Goal: Information Seeking & Learning: Learn about a topic

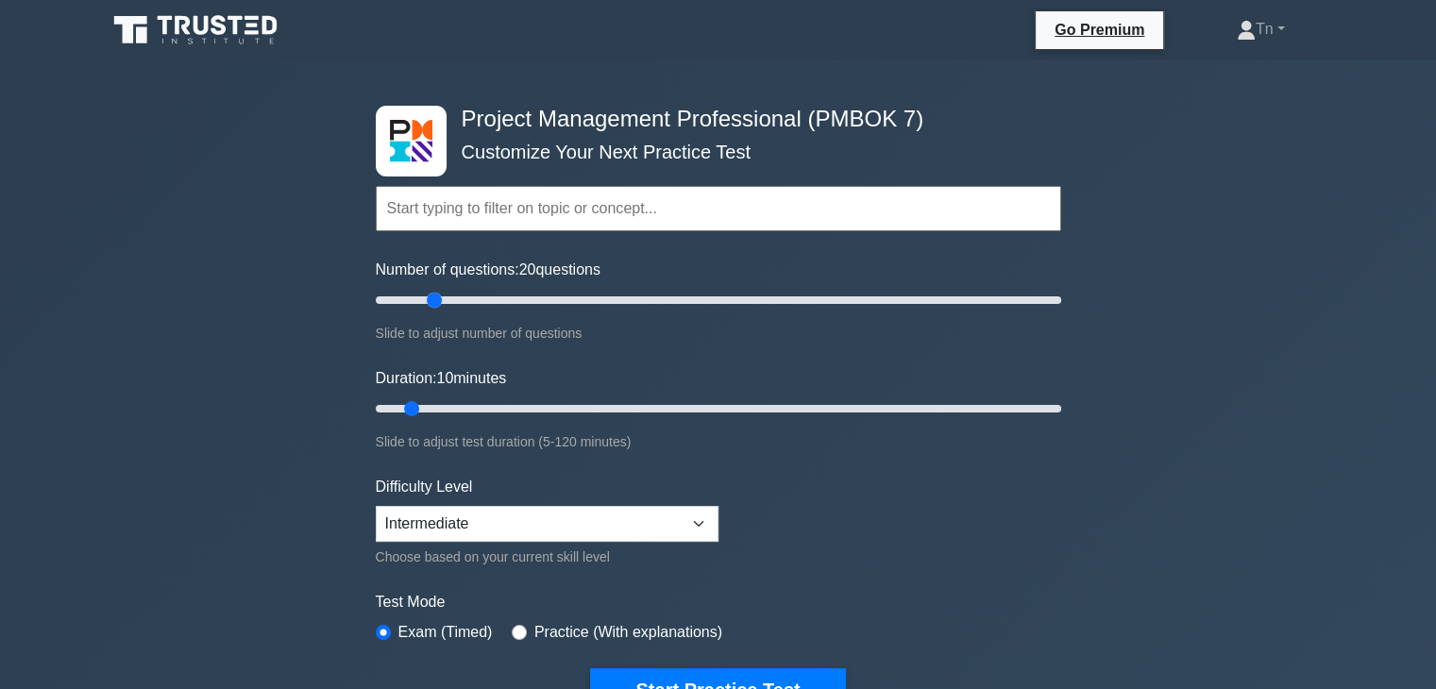
drag, startPoint x: 400, startPoint y: 300, endPoint x: 433, endPoint y: 299, distance: 33.1
type input "20"
click at [433, 299] on input "Number of questions: 20 questions" at bounding box center [718, 300] width 685 height 23
drag, startPoint x: 412, startPoint y: 408, endPoint x: 486, endPoint y: 413, distance: 74.7
type input "25"
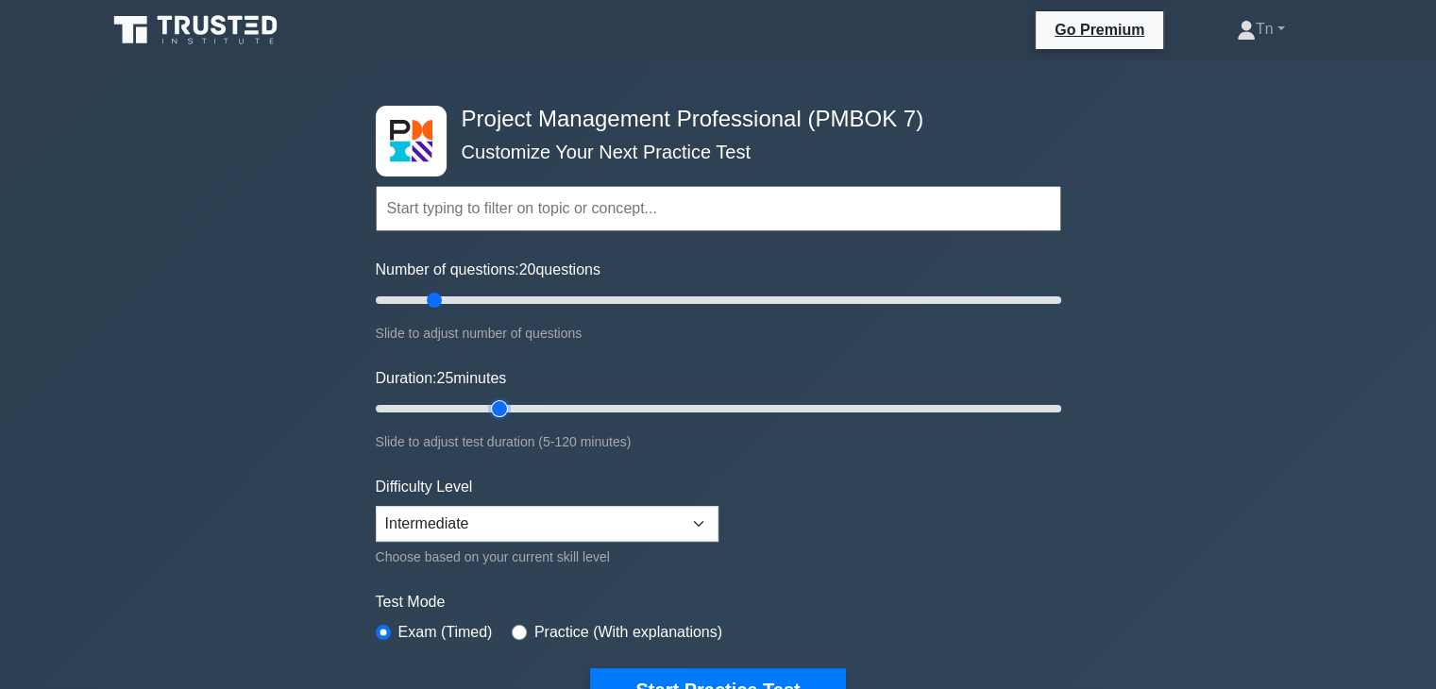
click at [486, 413] on input "Duration: 25 minutes" at bounding box center [718, 408] width 685 height 23
drag, startPoint x: 758, startPoint y: 468, endPoint x: 804, endPoint y: 469, distance: 46.3
click at [767, 467] on form "Topics The Standard for Project Management: A System for Value Delivery The Sta…" at bounding box center [718, 419] width 685 height 583
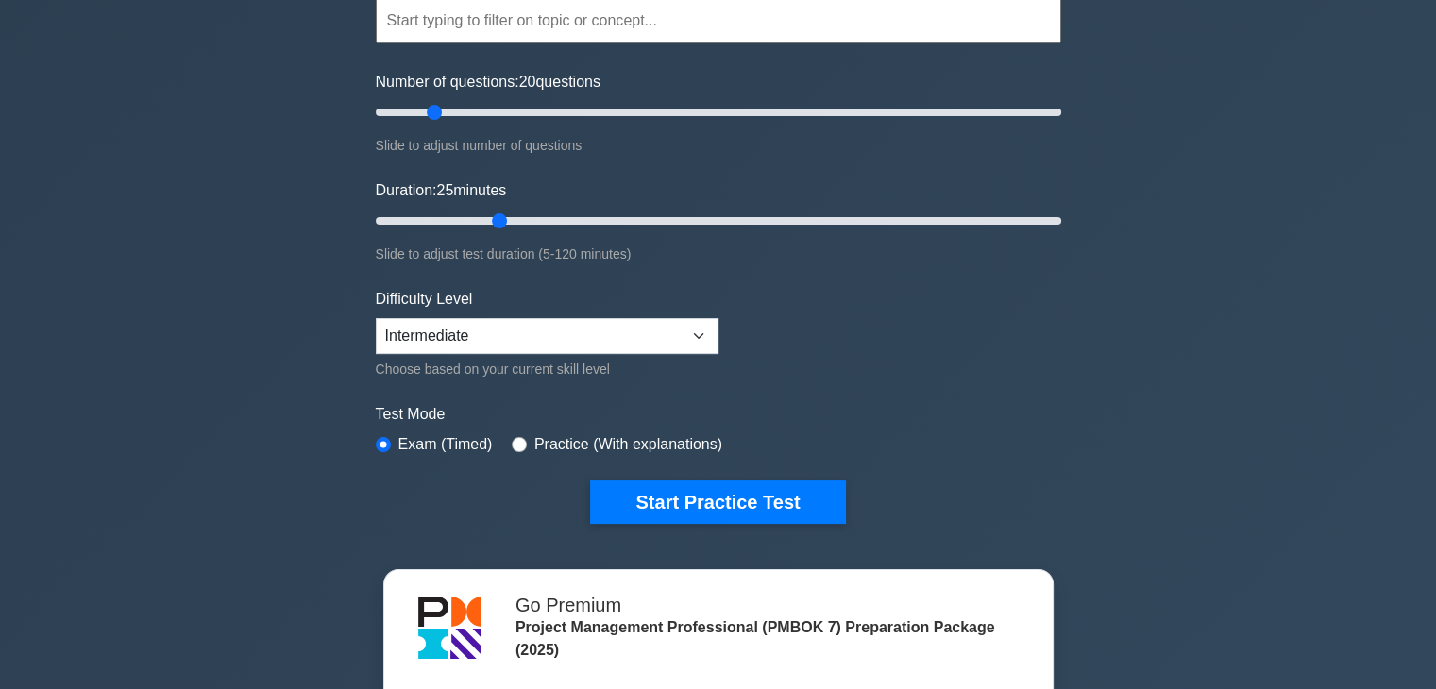
scroll to position [189, 0]
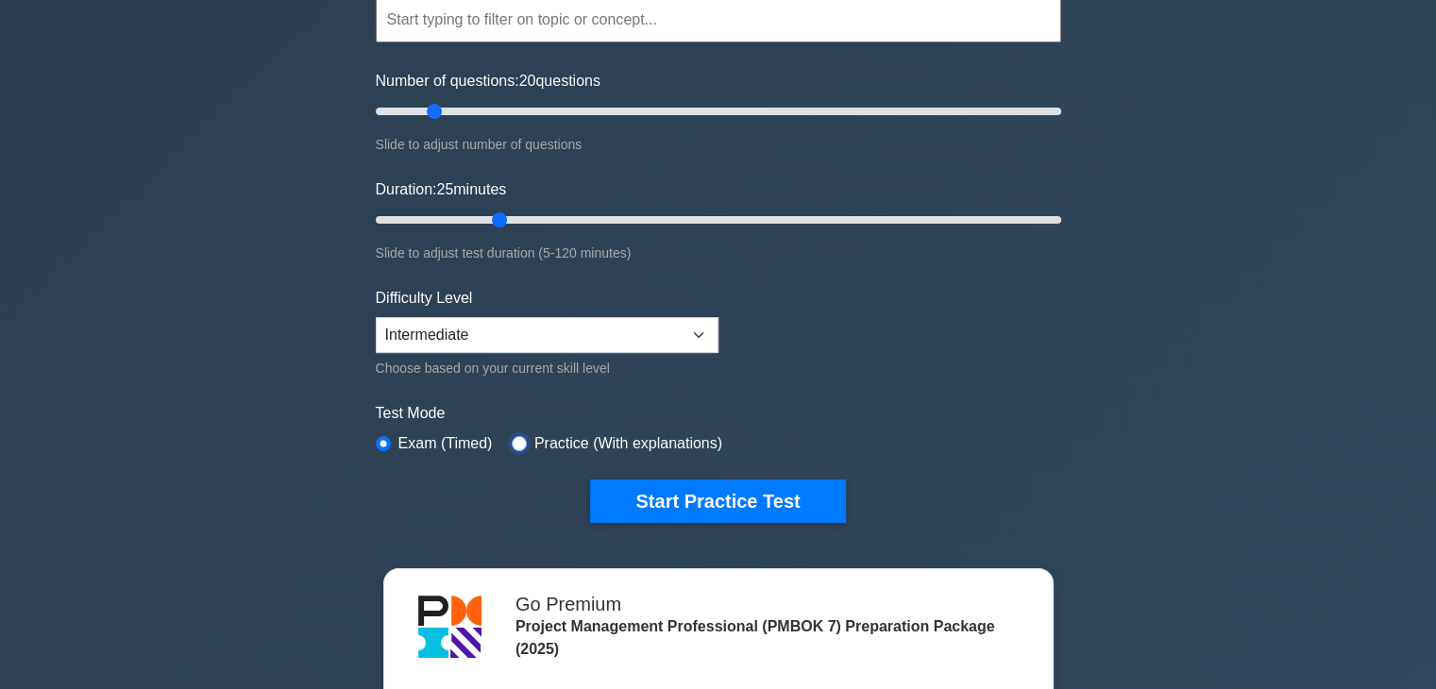
click at [514, 436] on input "radio" at bounding box center [519, 443] width 15 height 15
radio input "true"
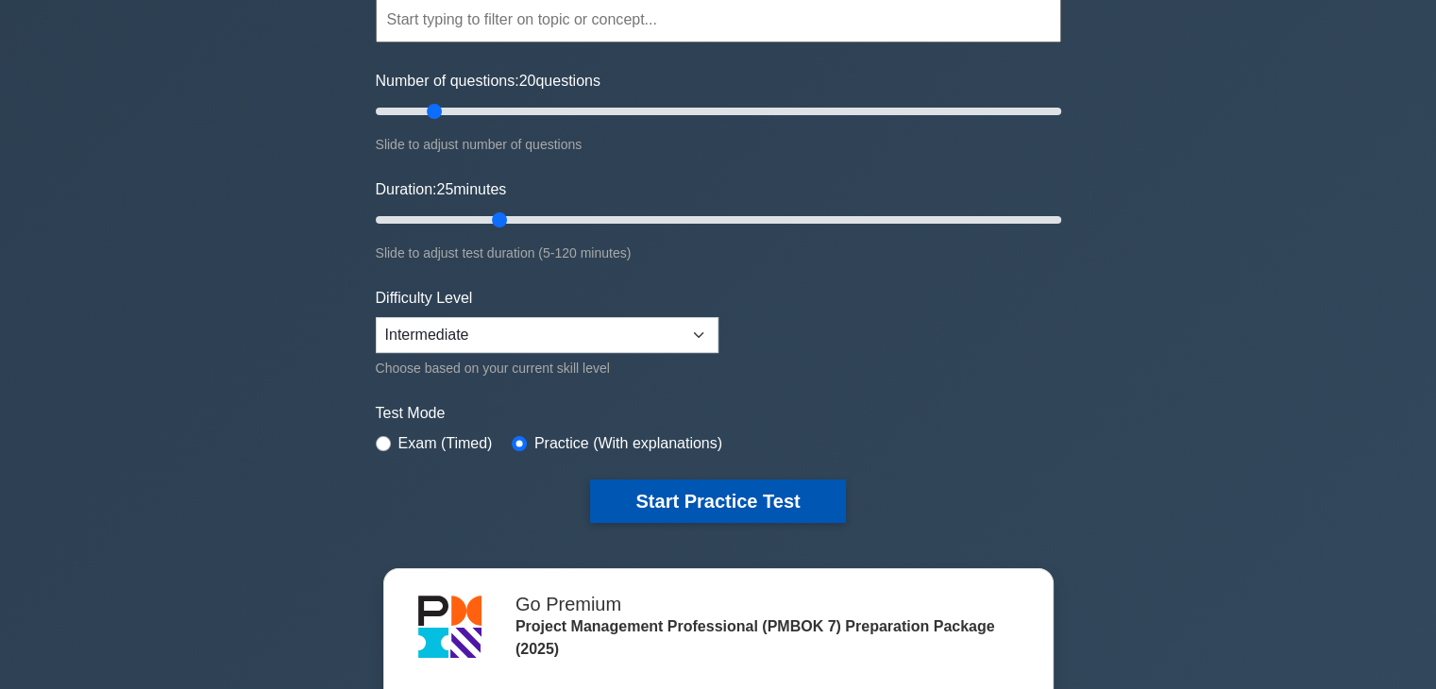
drag, startPoint x: 696, startPoint y: 502, endPoint x: 928, endPoint y: 516, distance: 232.7
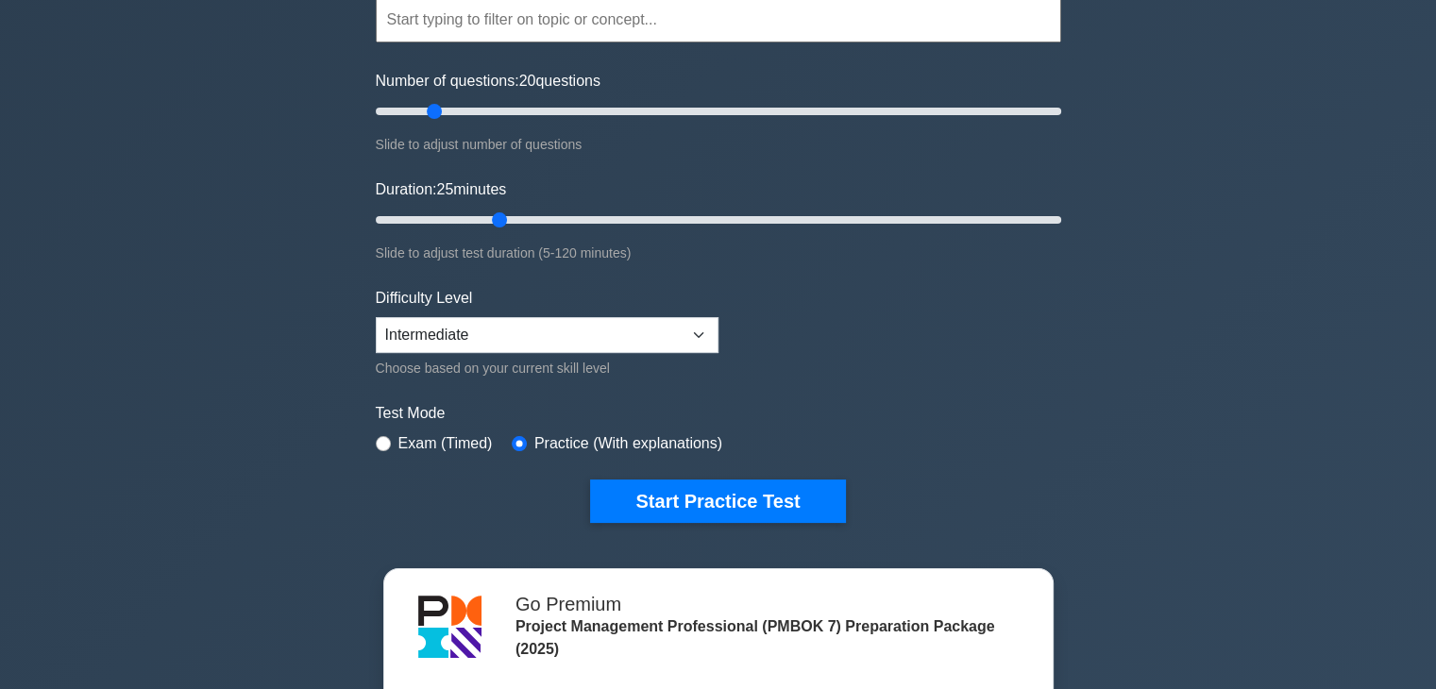
click at [697, 502] on button "Start Practice Test" at bounding box center [717, 501] width 255 height 43
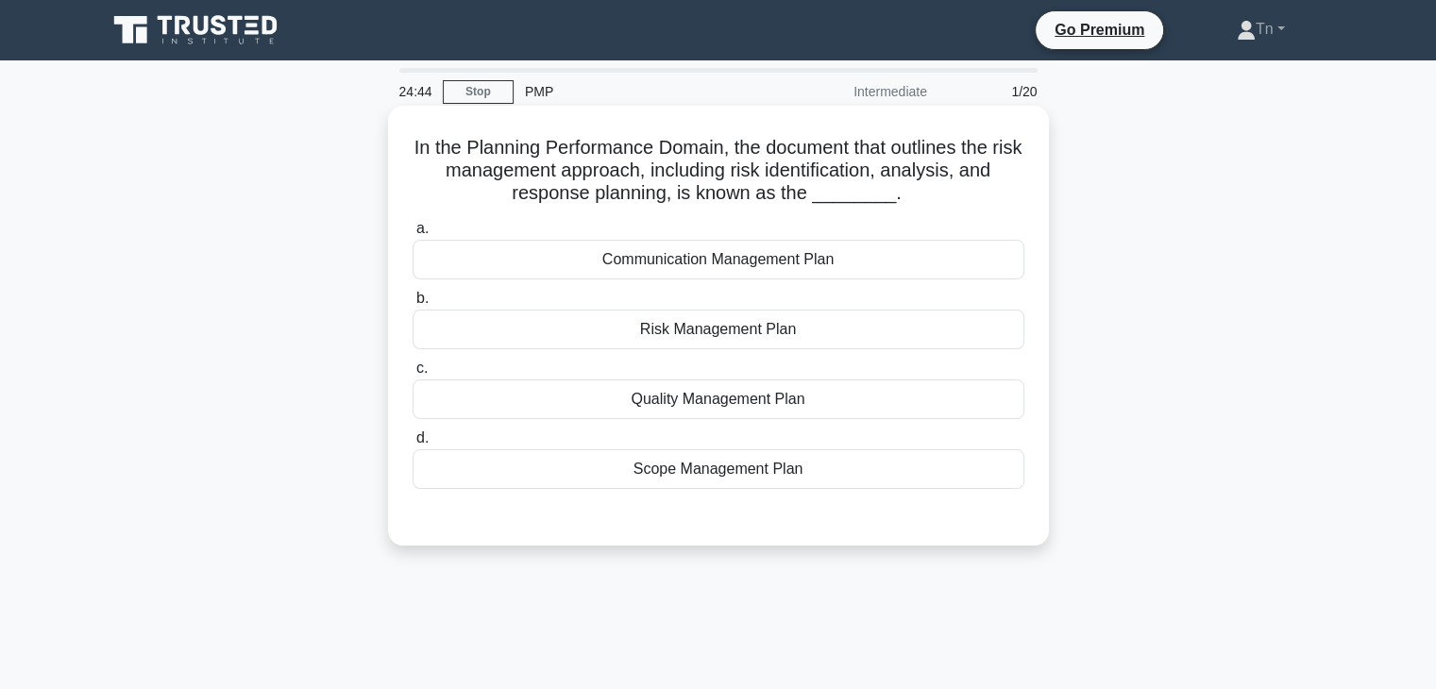
click at [833, 332] on div "Risk Management Plan" at bounding box center [719, 330] width 612 height 40
click at [413, 305] on input "b. Risk Management Plan" at bounding box center [413, 299] width 0 height 12
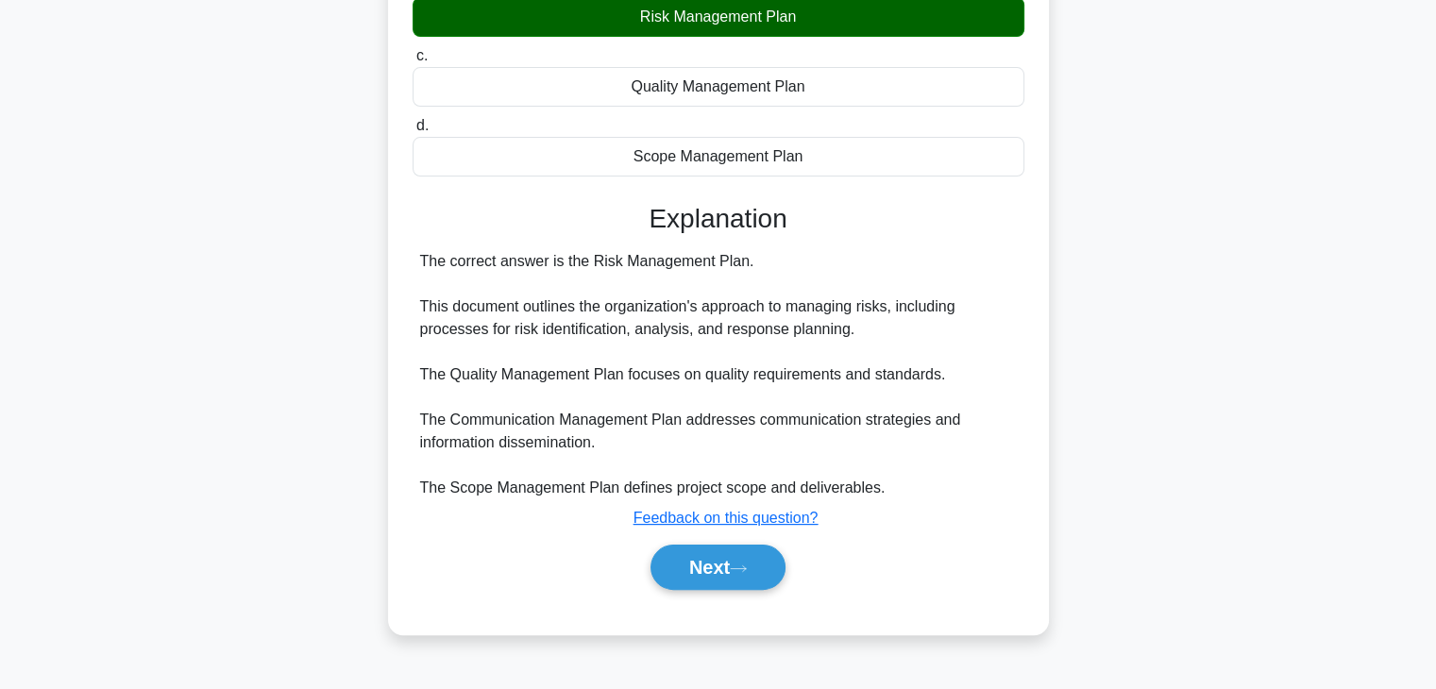
scroll to position [331, 0]
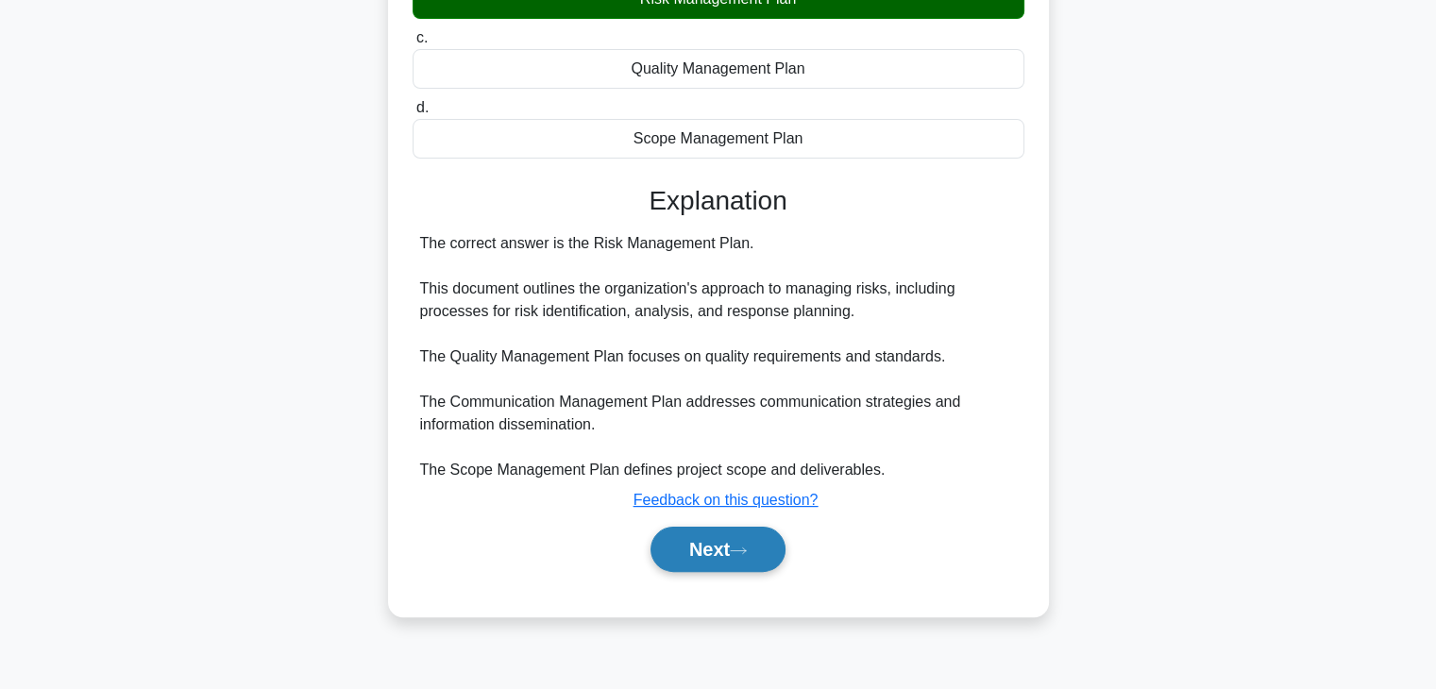
click at [759, 548] on button "Next" at bounding box center [717, 549] width 135 height 45
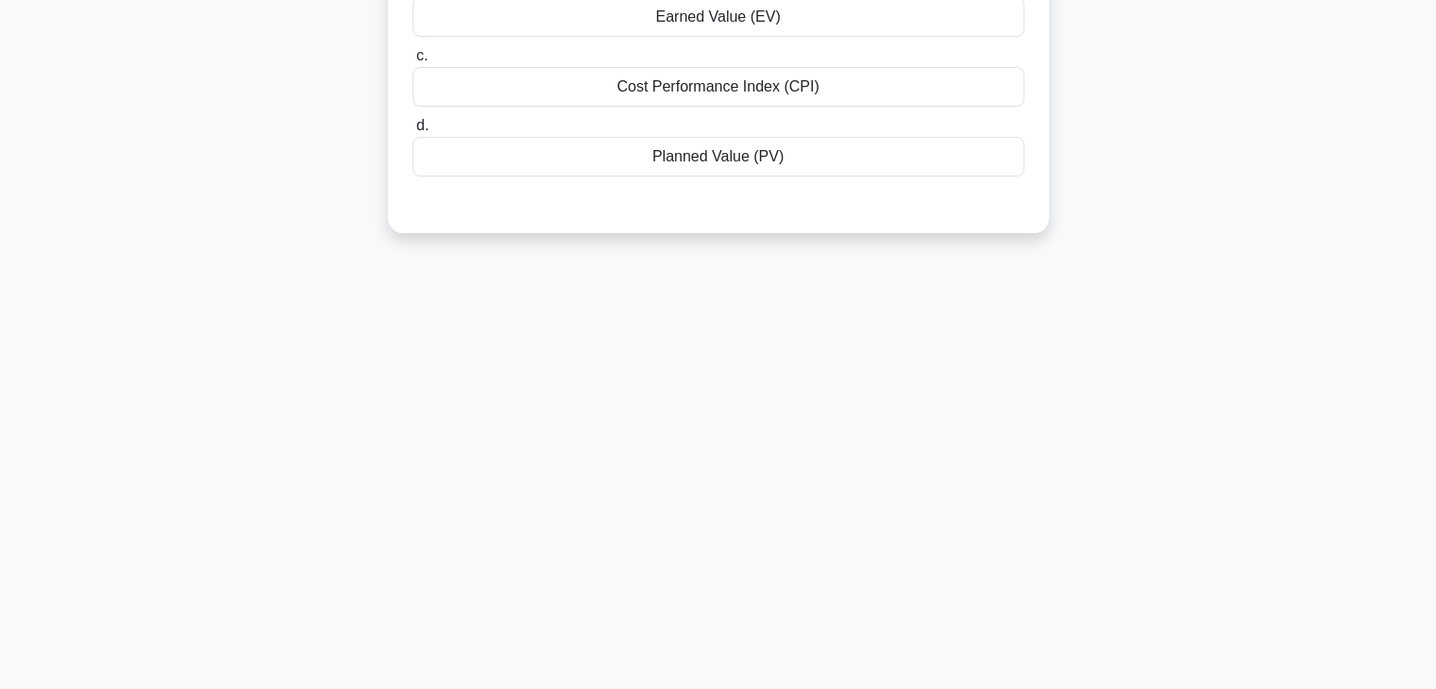
scroll to position [0, 0]
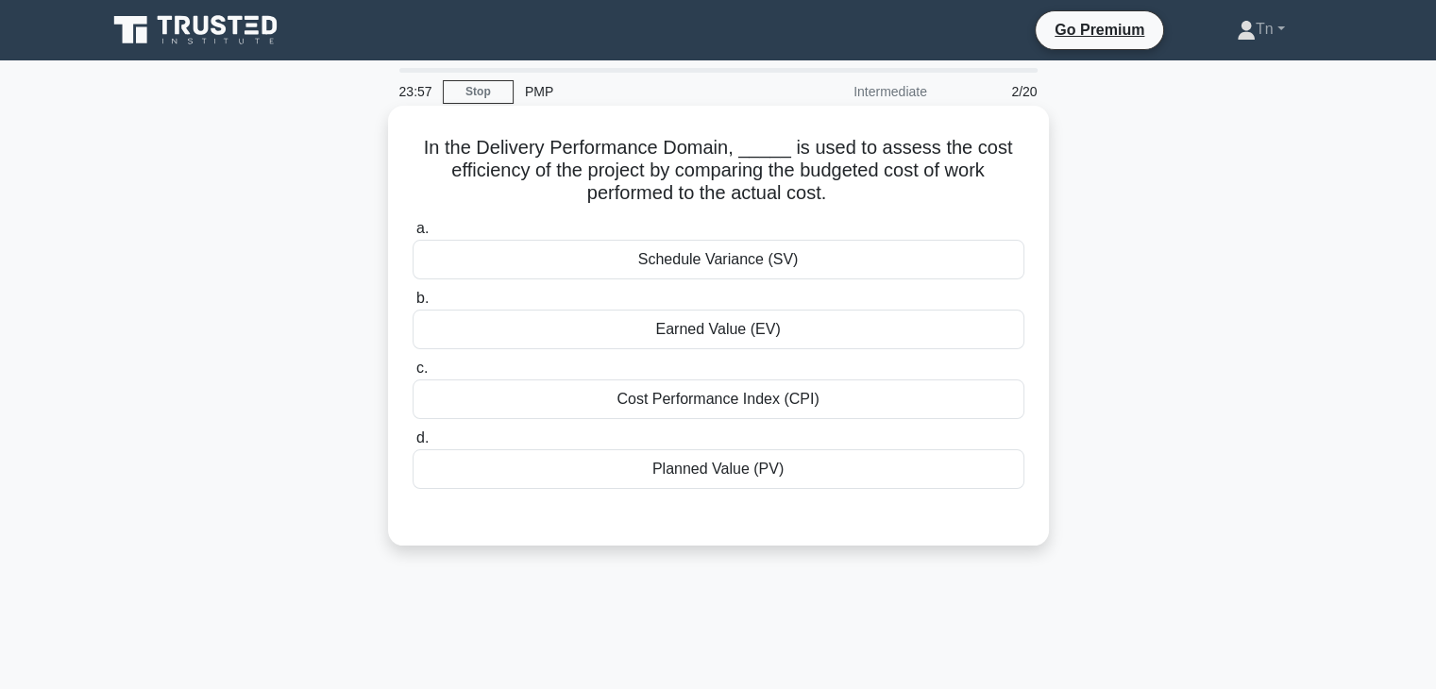
click at [750, 406] on div "Cost Performance Index (CPI)" at bounding box center [719, 399] width 612 height 40
click at [413, 375] on input "c. Cost Performance Index (CPI)" at bounding box center [413, 368] width 0 height 12
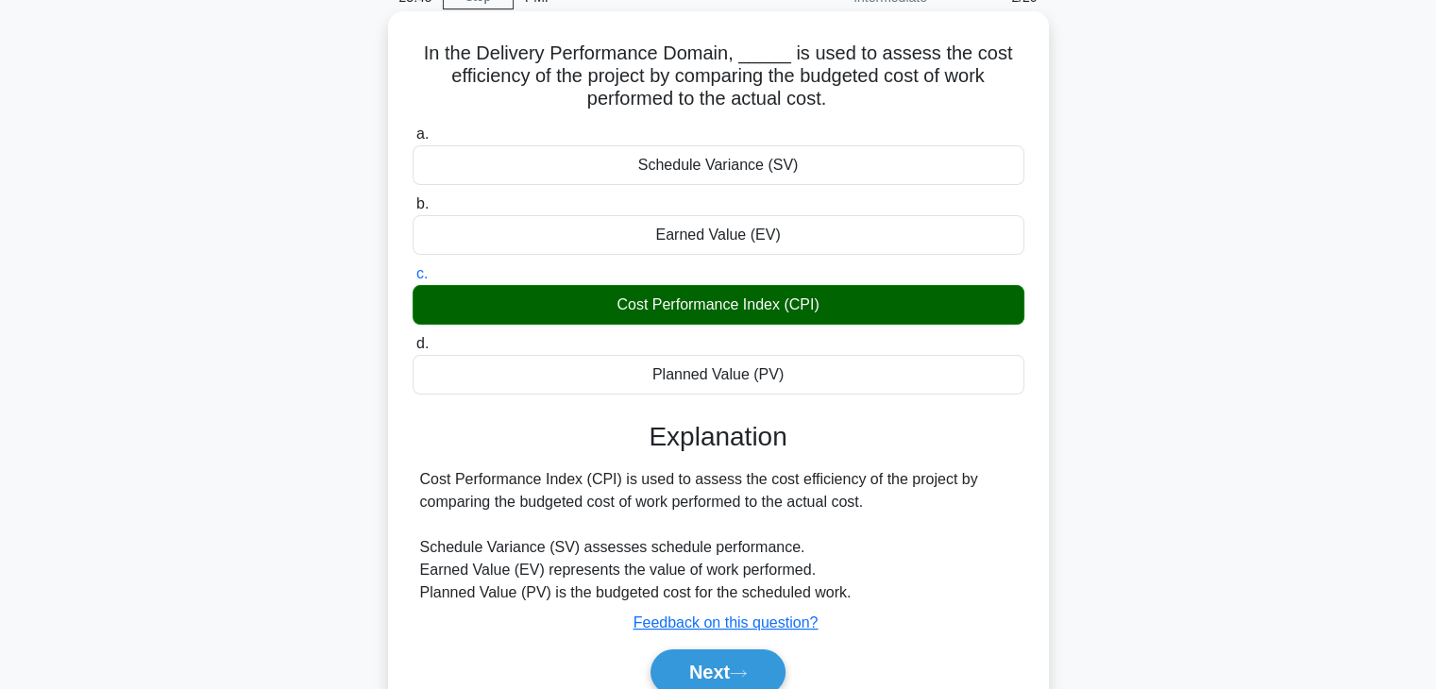
scroll to position [189, 0]
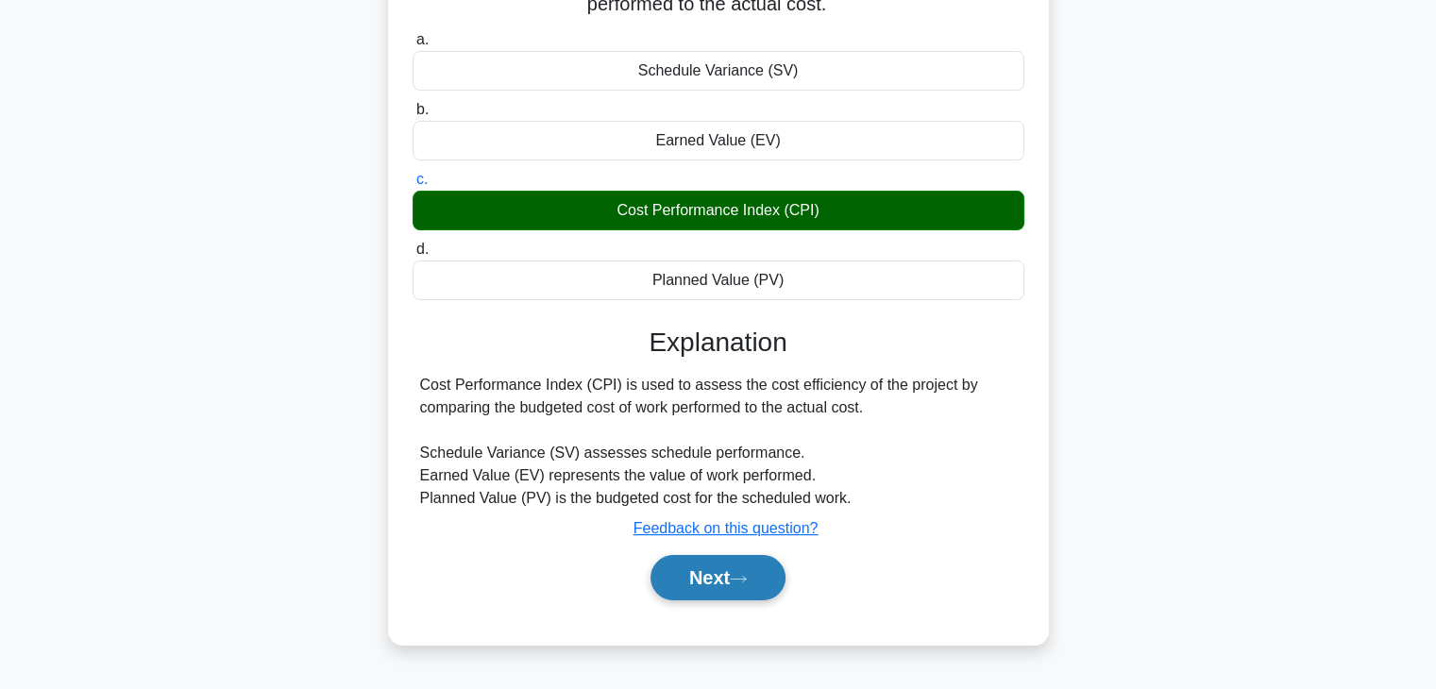
click at [719, 582] on button "Next" at bounding box center [717, 577] width 135 height 45
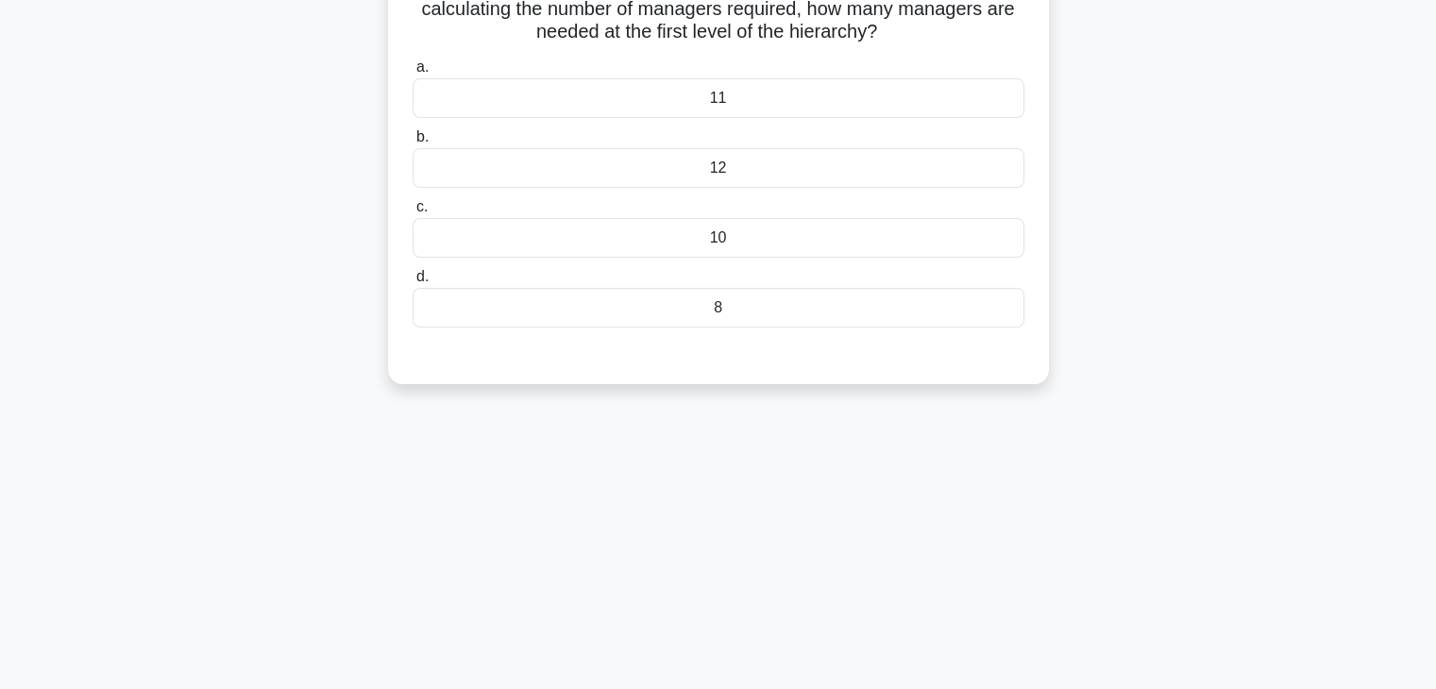
scroll to position [0, 0]
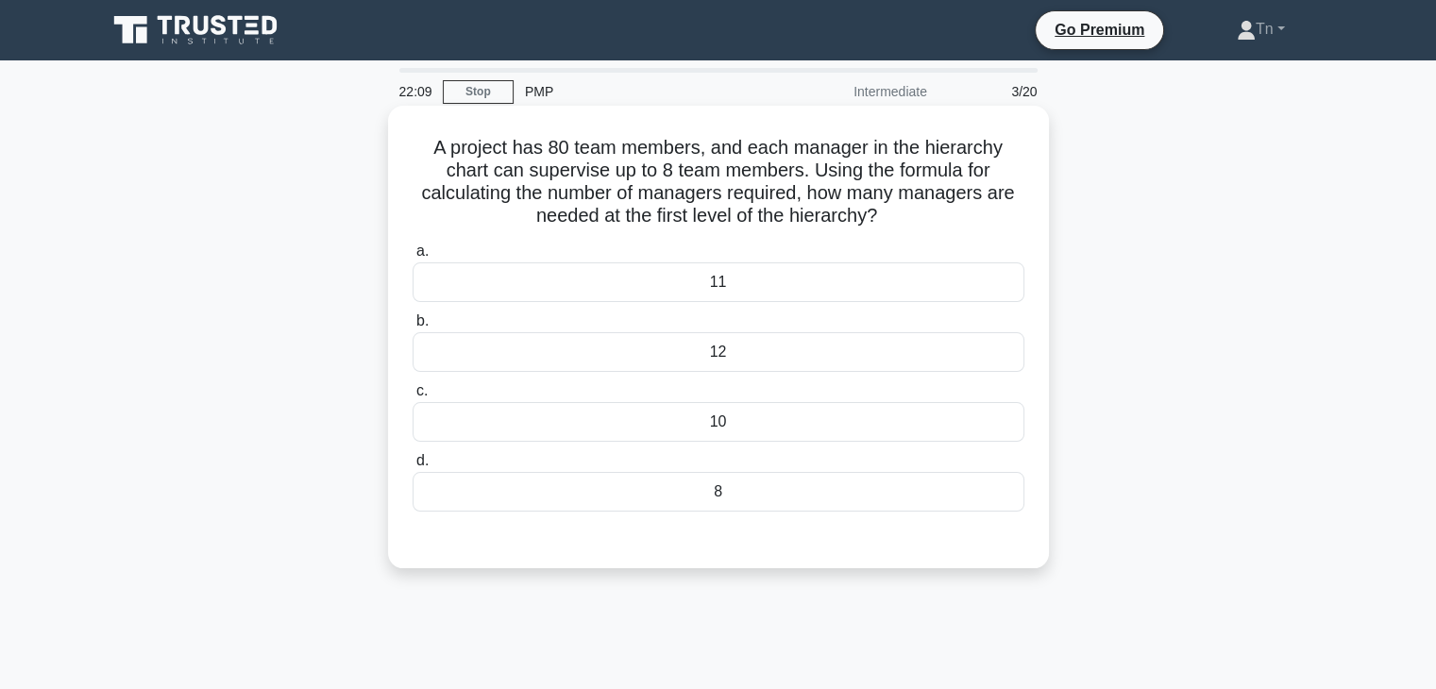
click at [733, 421] on div "10" at bounding box center [719, 422] width 612 height 40
click at [413, 397] on input "c. 10" at bounding box center [413, 391] width 0 height 12
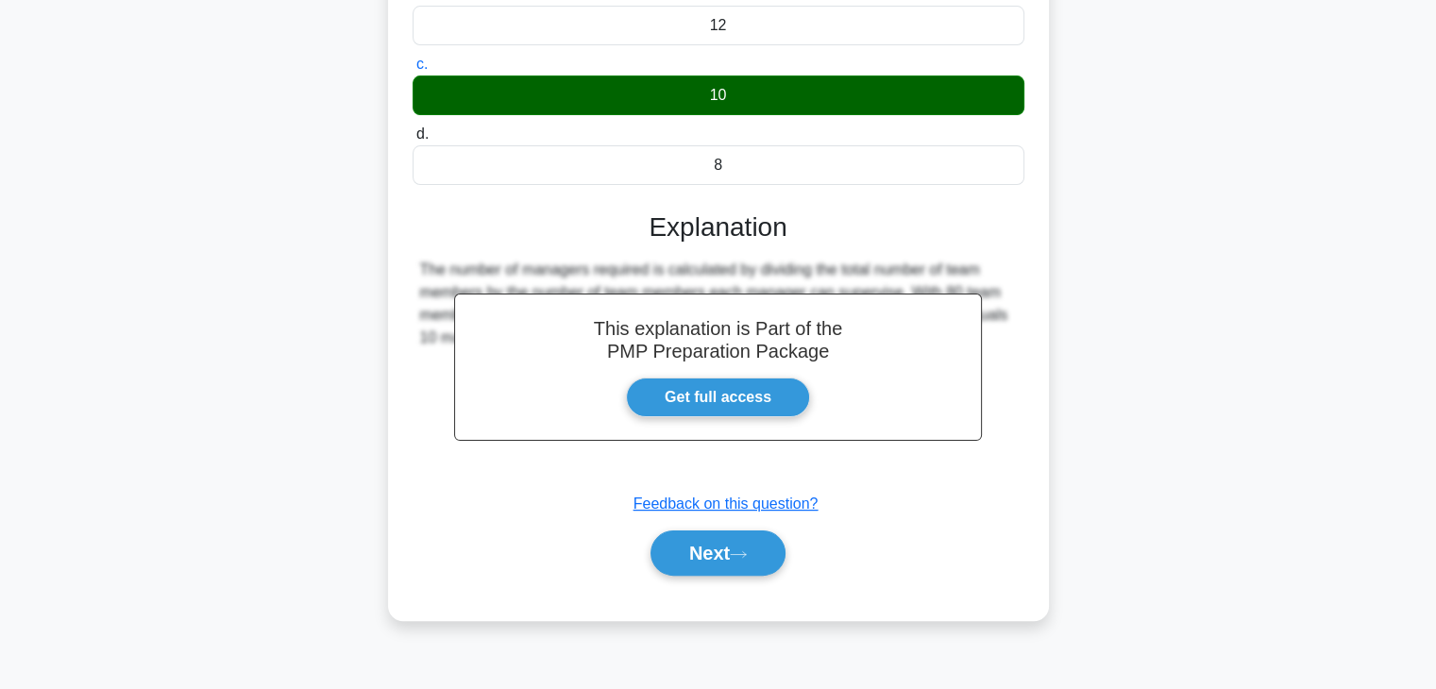
scroll to position [331, 0]
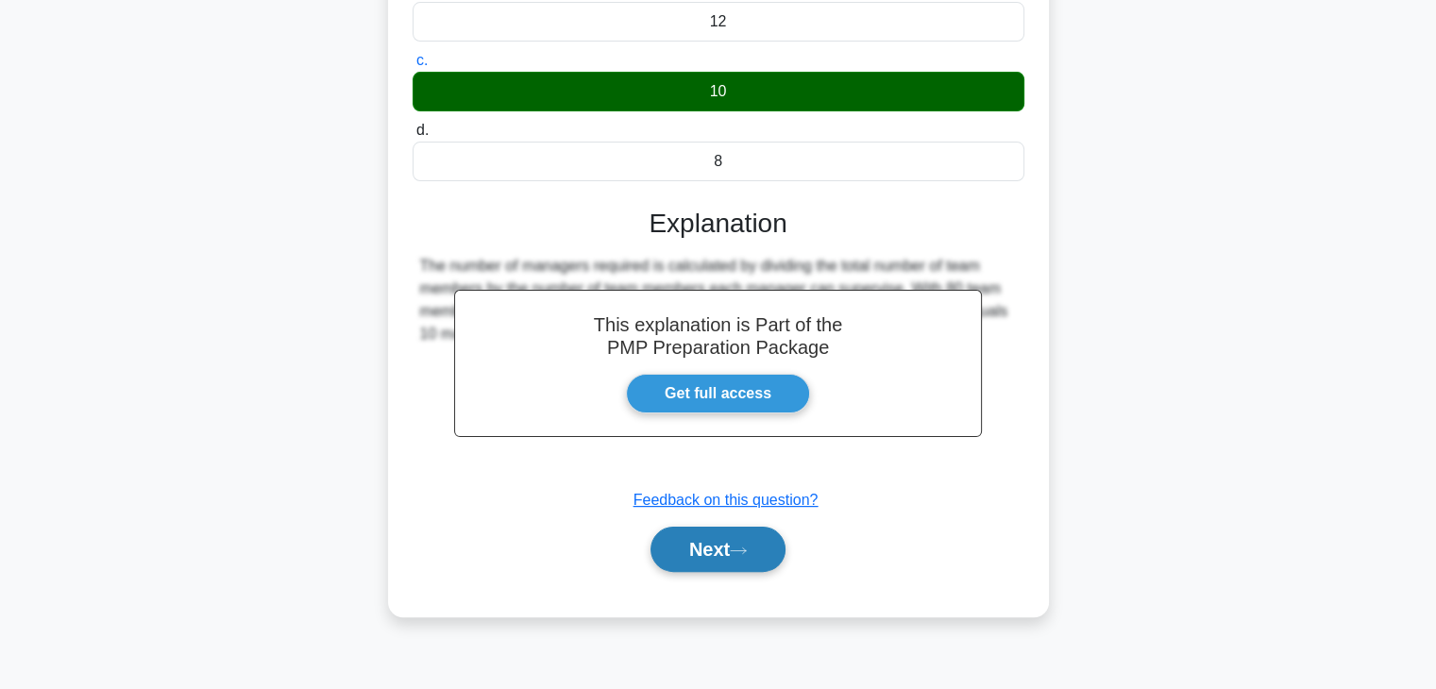
click at [721, 546] on button "Next" at bounding box center [717, 549] width 135 height 45
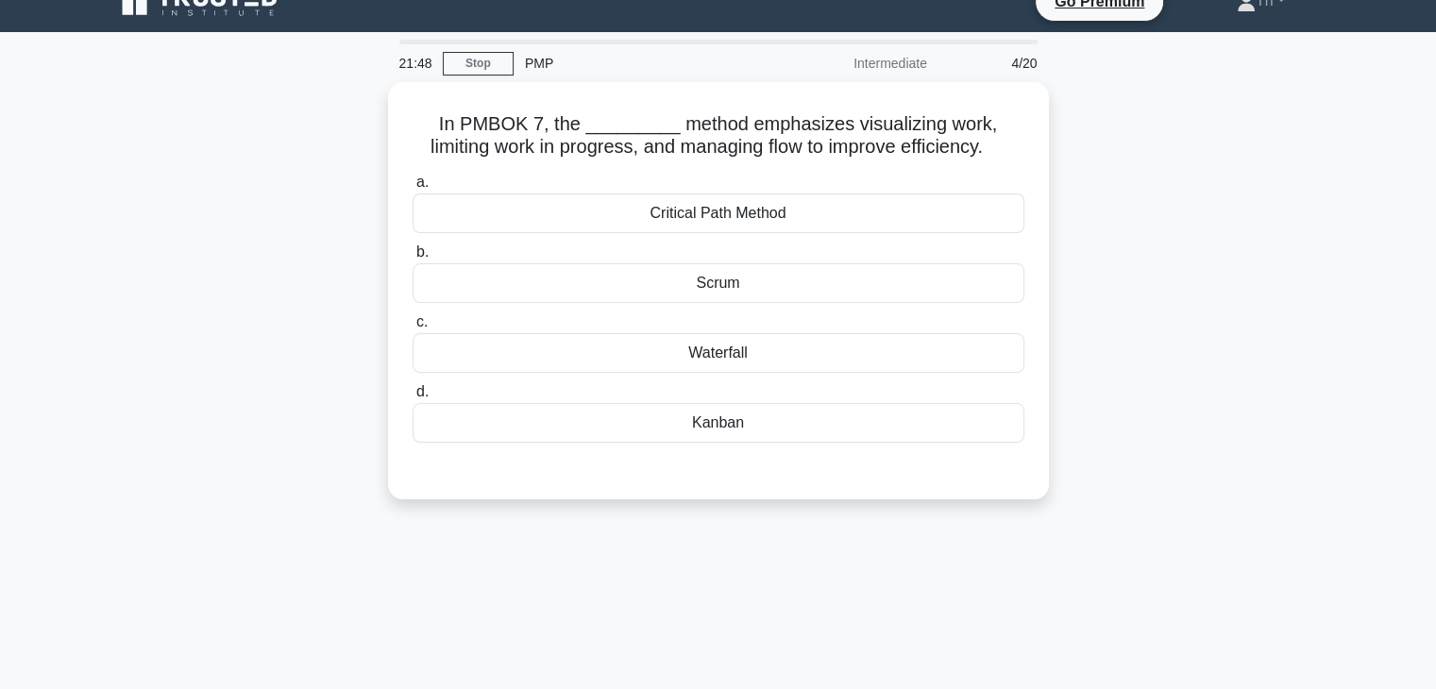
scroll to position [0, 0]
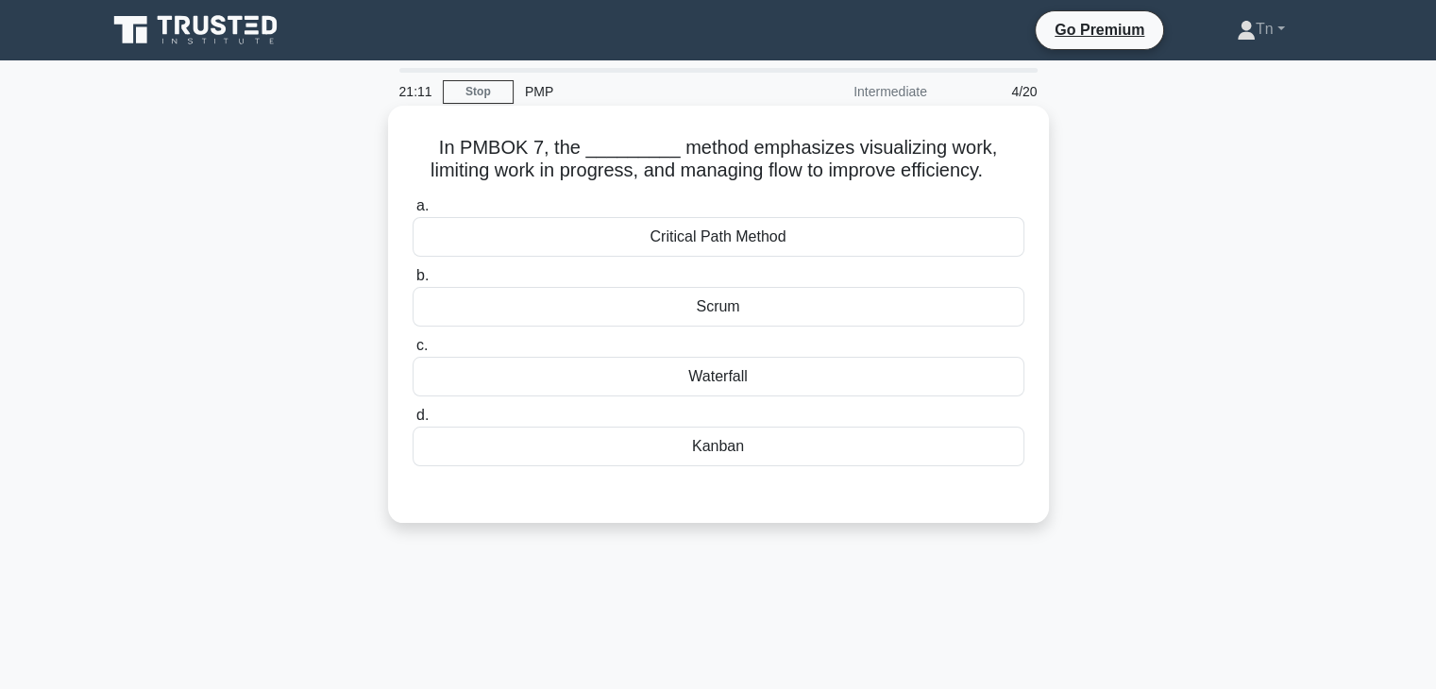
click at [705, 239] on div "Critical Path Method" at bounding box center [719, 237] width 612 height 40
click at [413, 212] on input "a. Critical Path Method" at bounding box center [413, 206] width 0 height 12
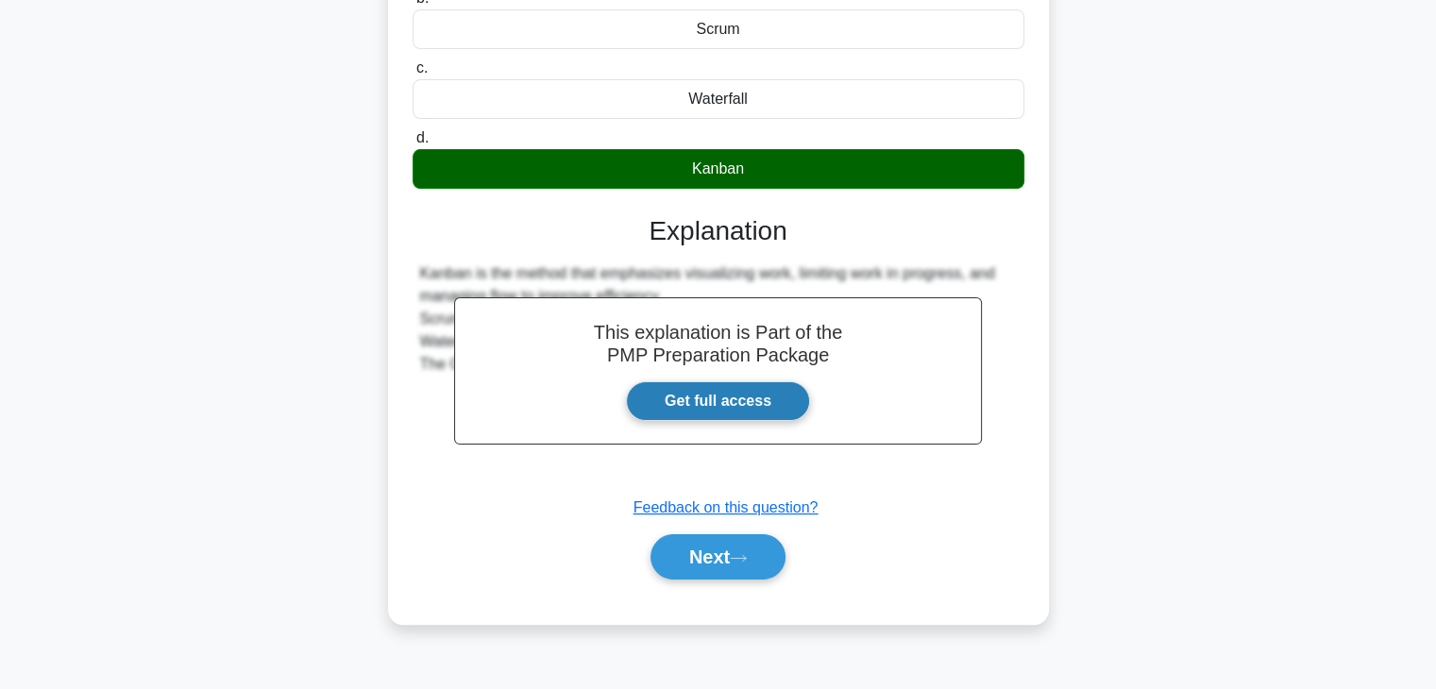
scroll to position [283, 0]
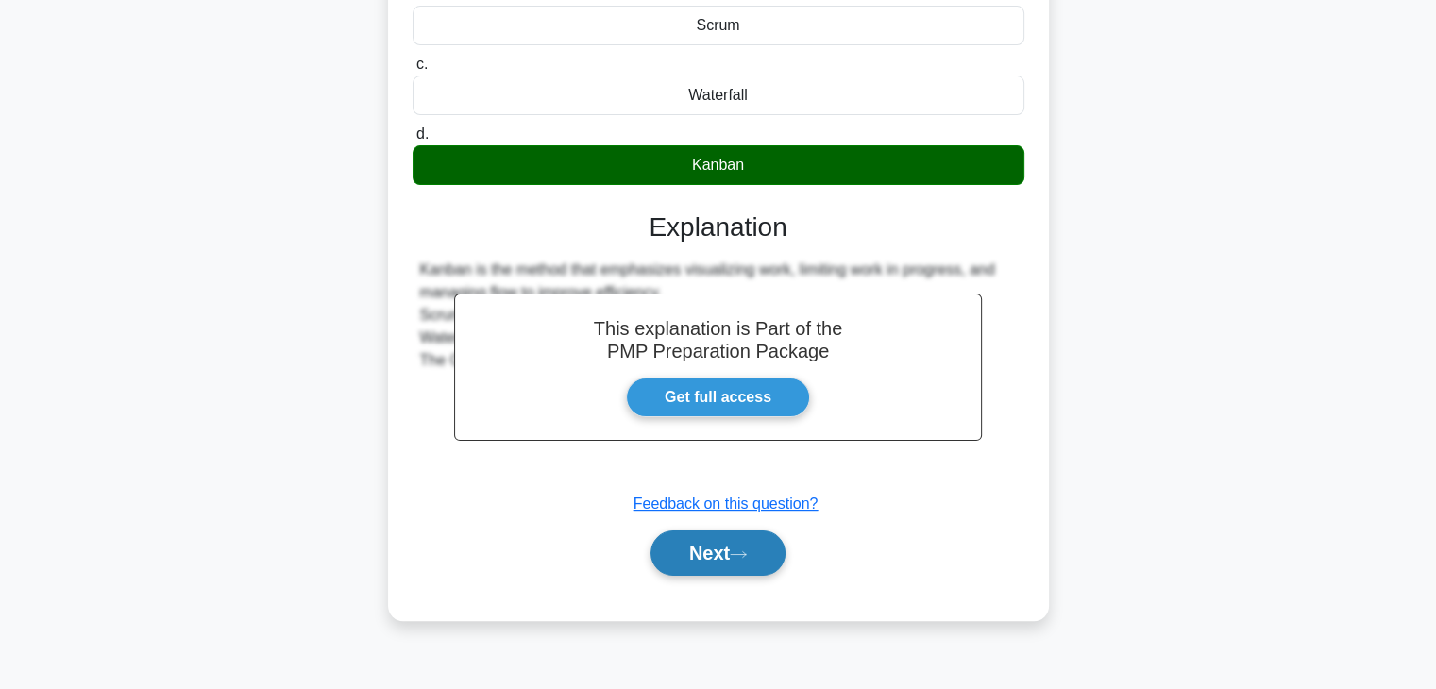
click at [747, 552] on icon at bounding box center [738, 554] width 17 height 10
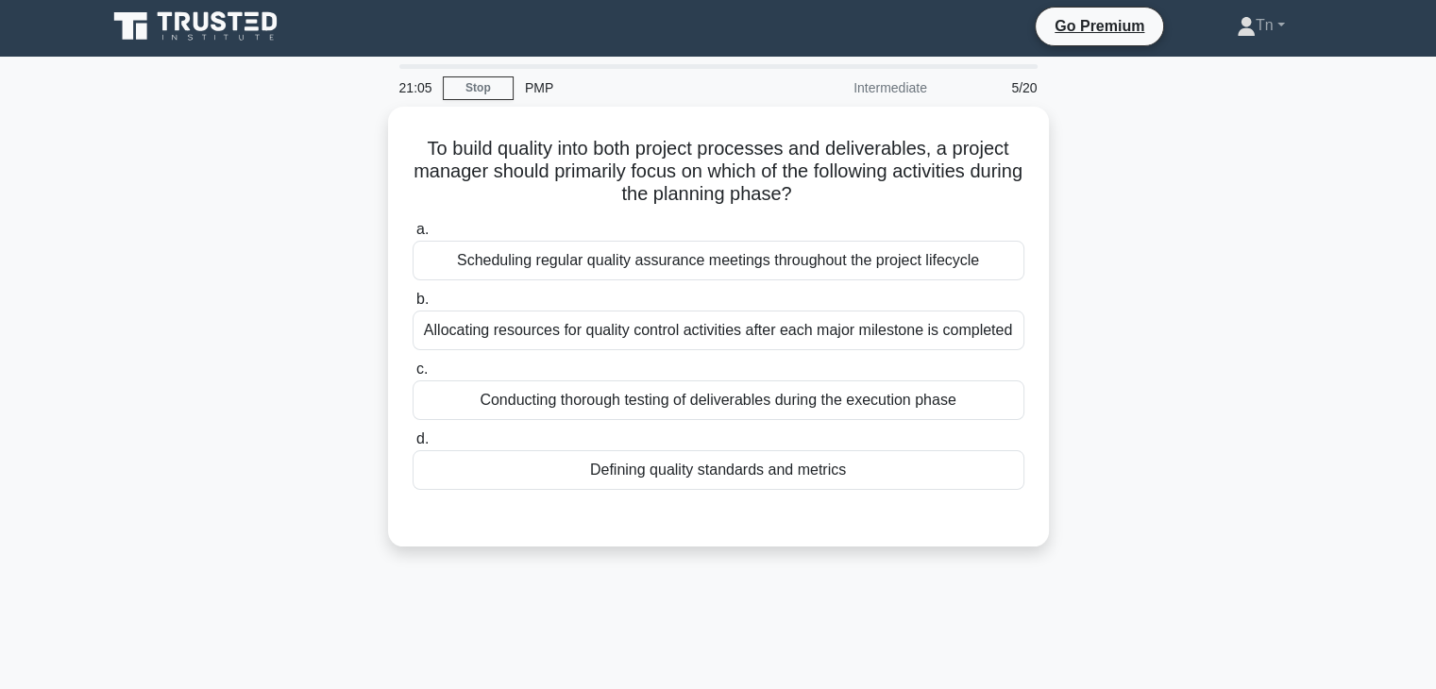
scroll to position [0, 0]
